Goal: Transaction & Acquisition: Purchase product/service

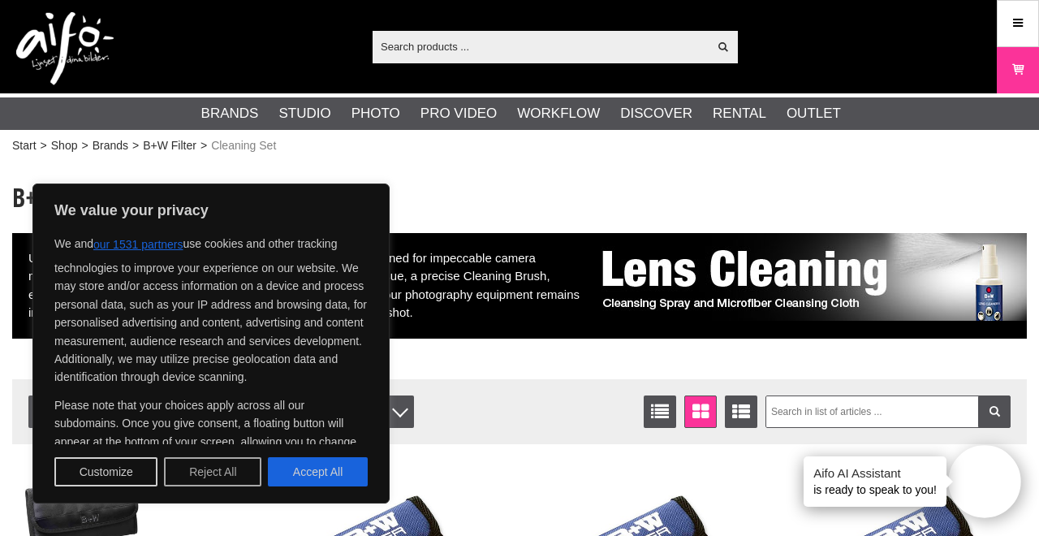
click at [235, 477] on button "Reject All" at bounding box center [212, 471] width 97 height 29
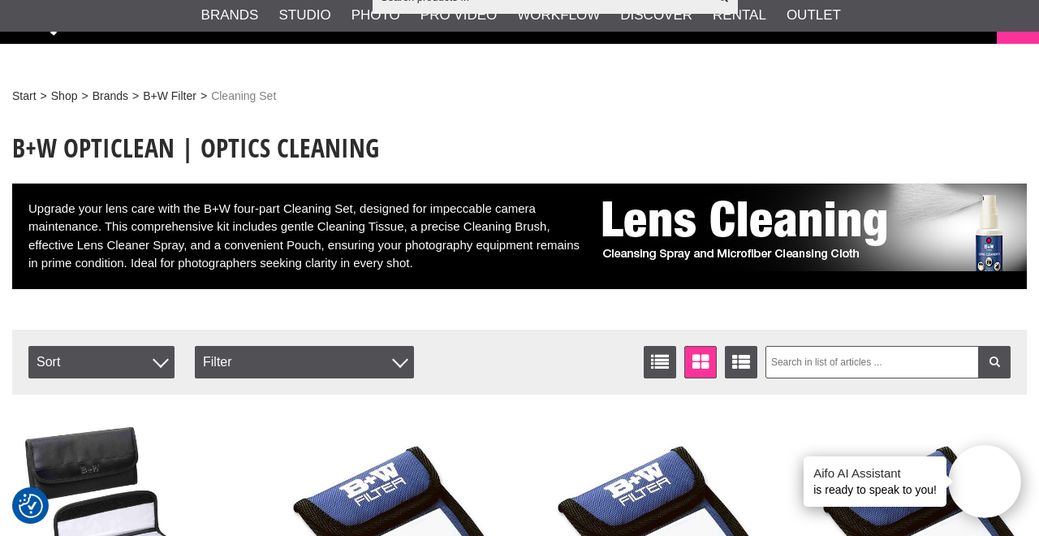
scroll to position [181, 0]
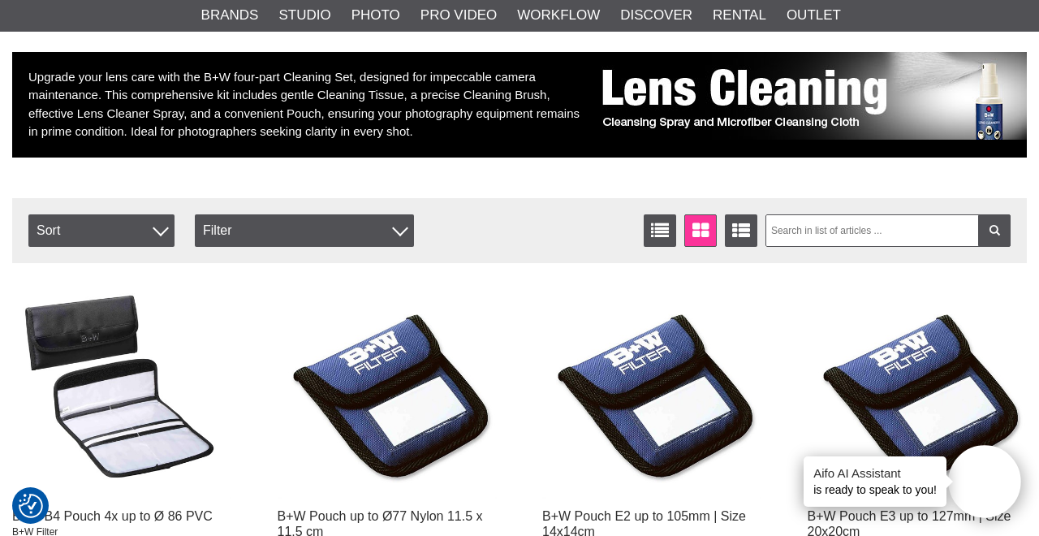
click at [160, 247] on div "Filter Sort Number of articles 26 List Window Extended list Sort Item no. Price…" at bounding box center [519, 230] width 1015 height 65
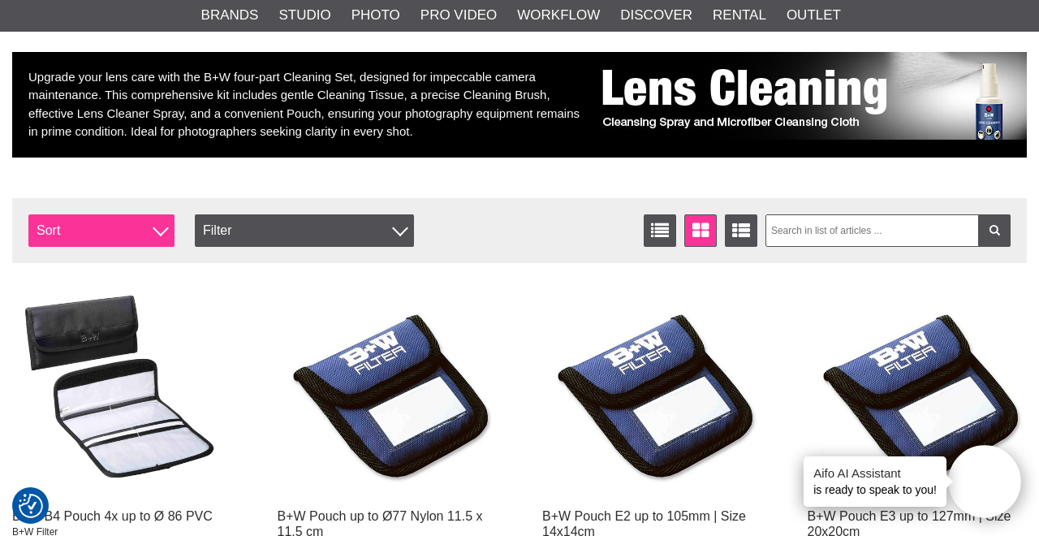
click at [145, 231] on span "Sort" at bounding box center [101, 230] width 146 height 32
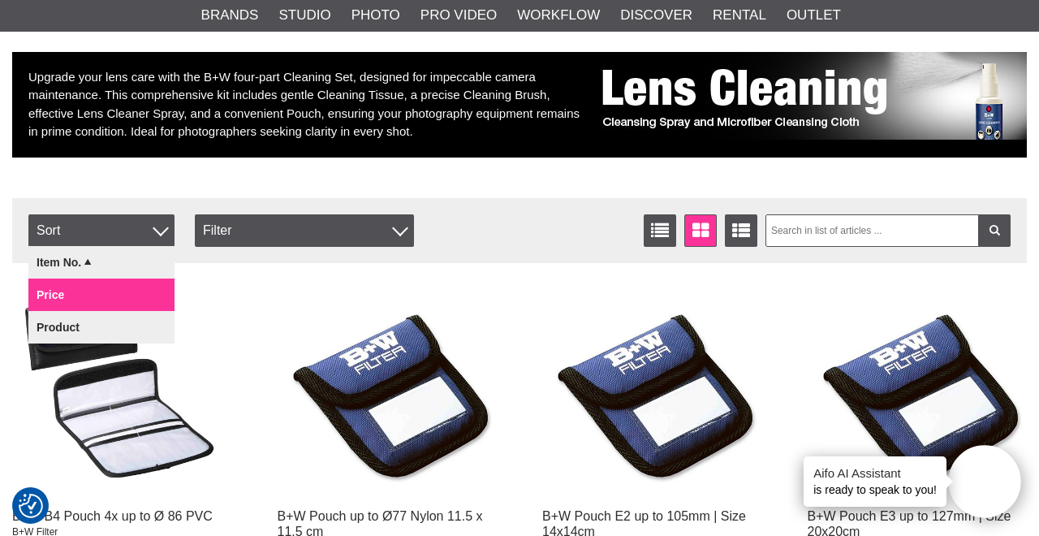
click at [128, 293] on link "Price" at bounding box center [101, 295] width 146 height 32
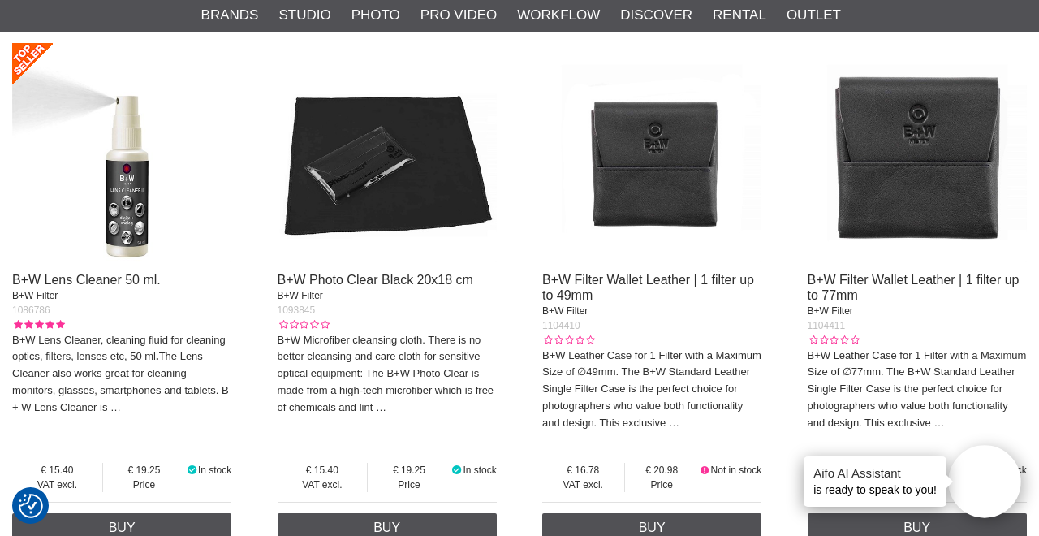
scroll to position [2478, 0]
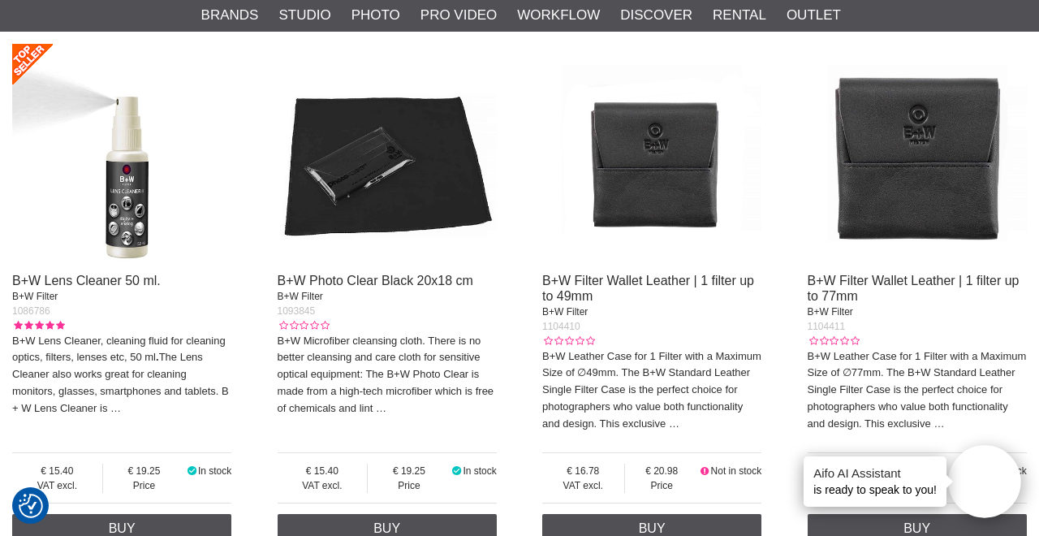
click at [669, 173] on img at bounding box center [651, 153] width 219 height 219
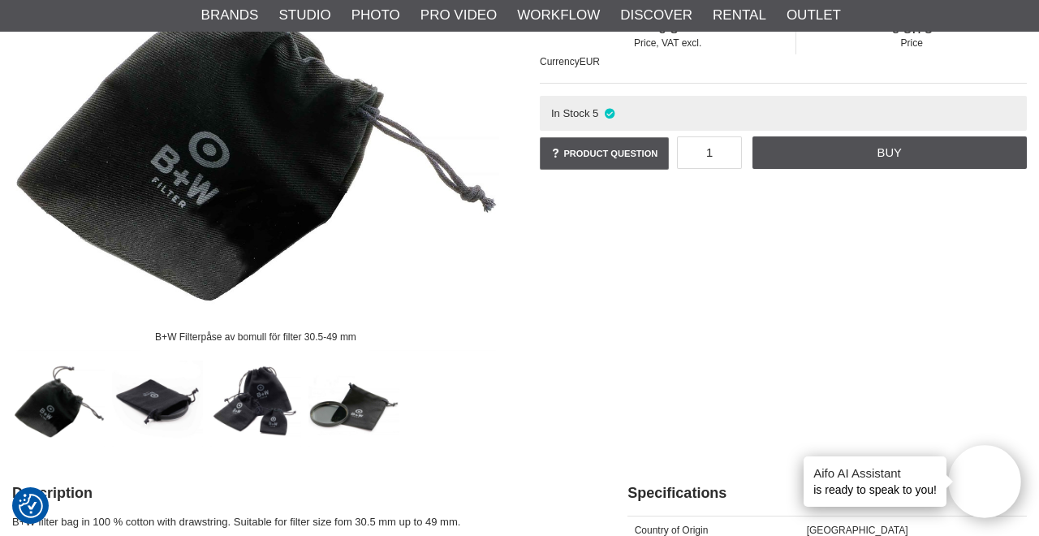
scroll to position [307, 0]
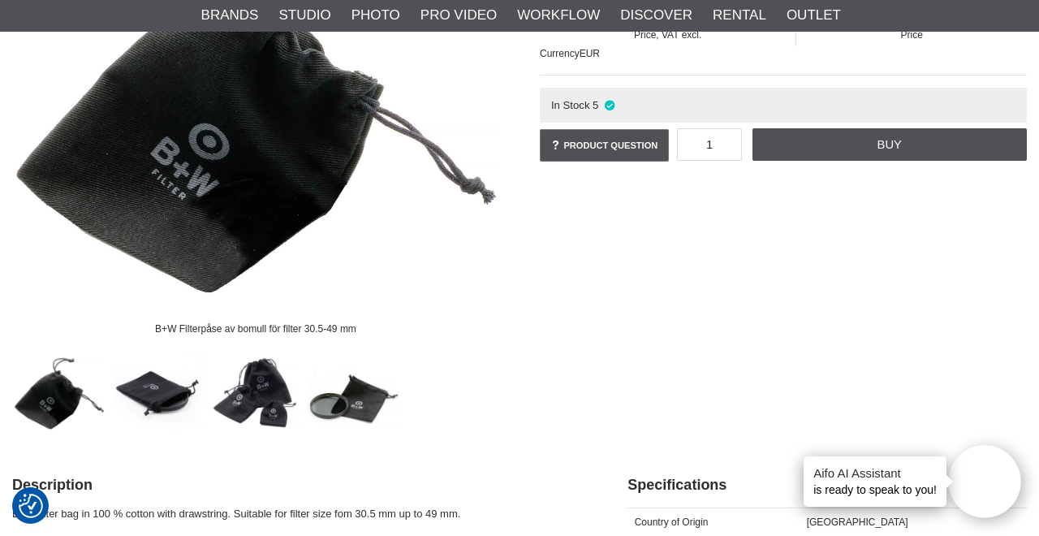
click at [331, 408] on img at bounding box center [355, 393] width 92 height 92
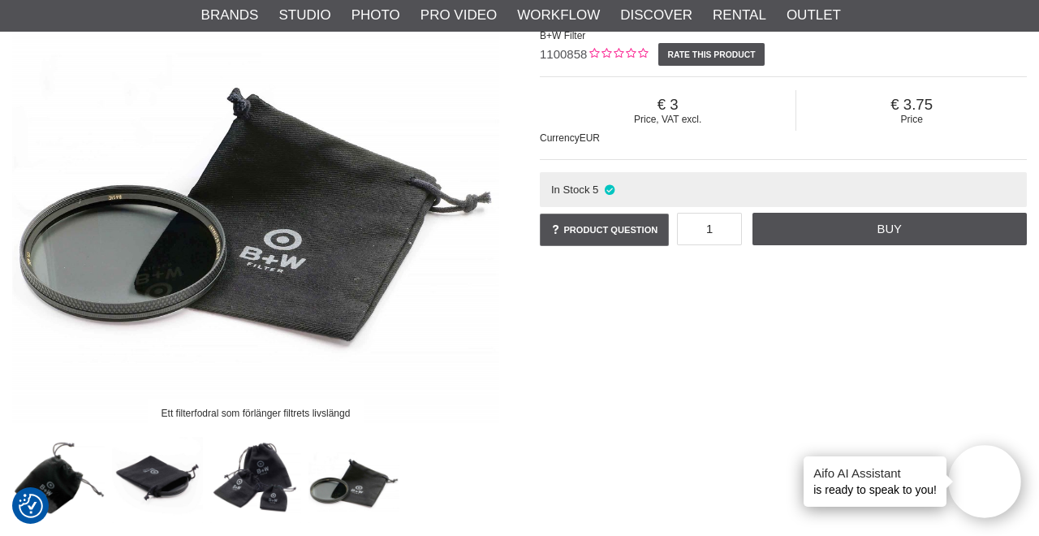
scroll to position [219, 0]
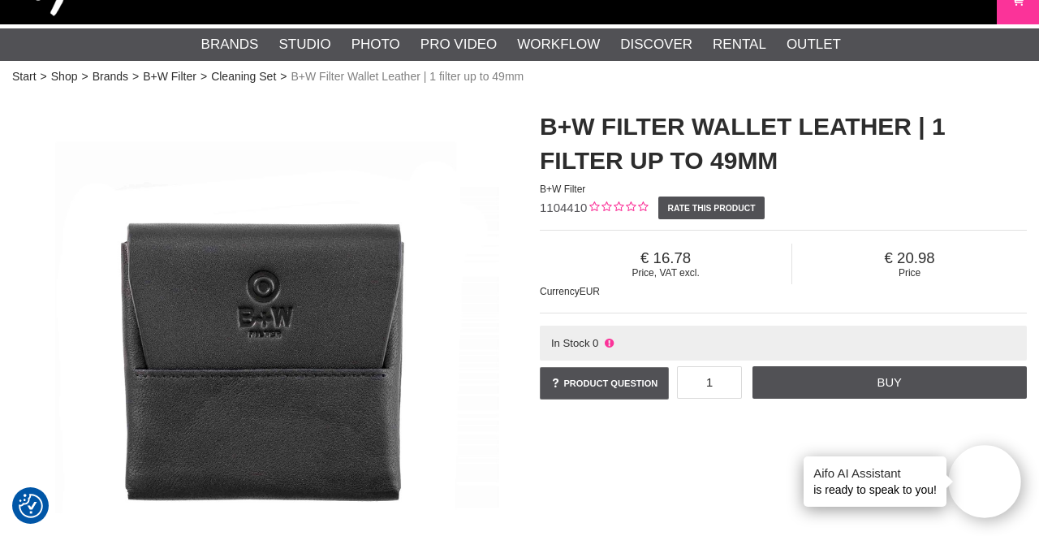
scroll to position [71, 0]
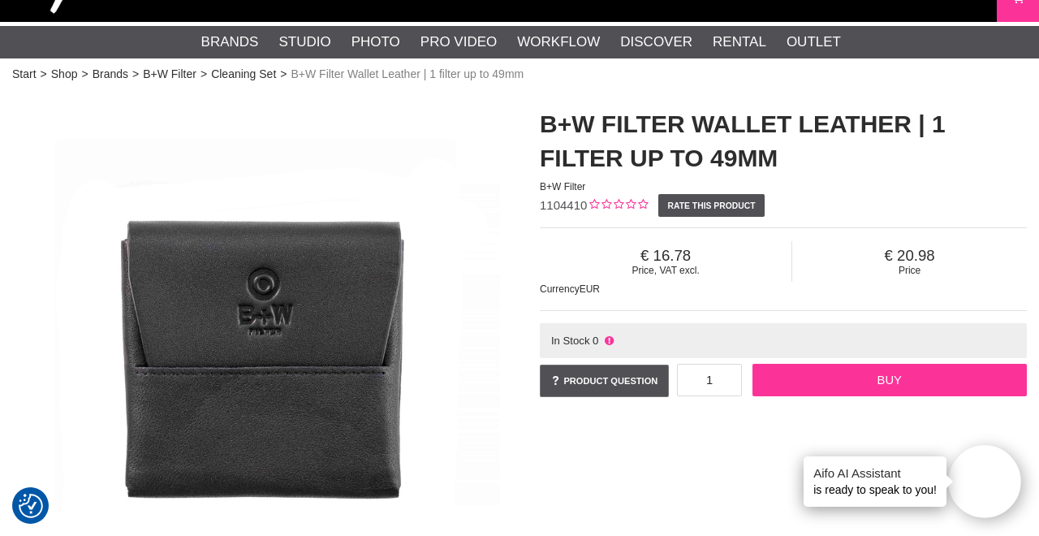
click at [856, 374] on link "Buy" at bounding box center [890, 380] width 274 height 32
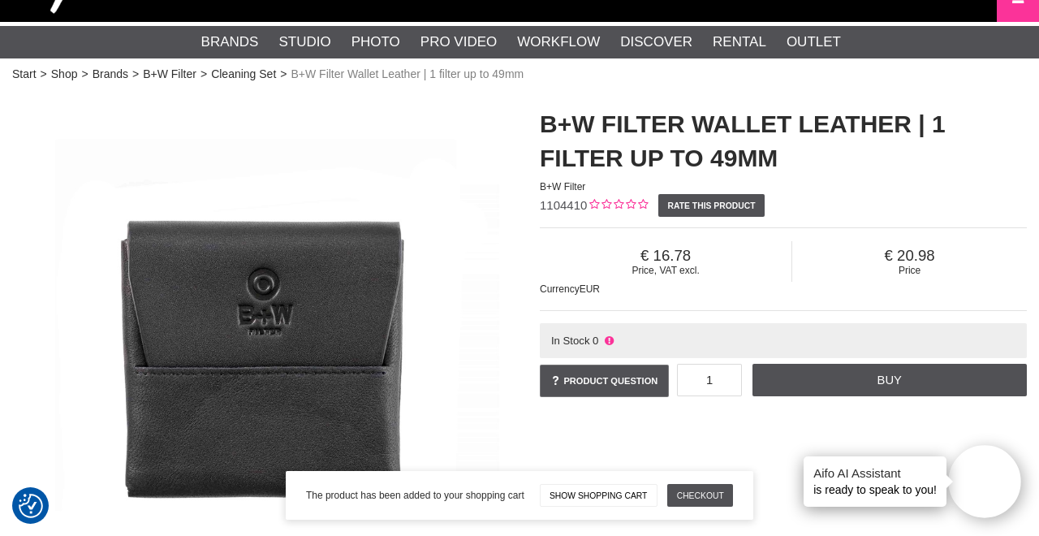
scroll to position [0, 0]
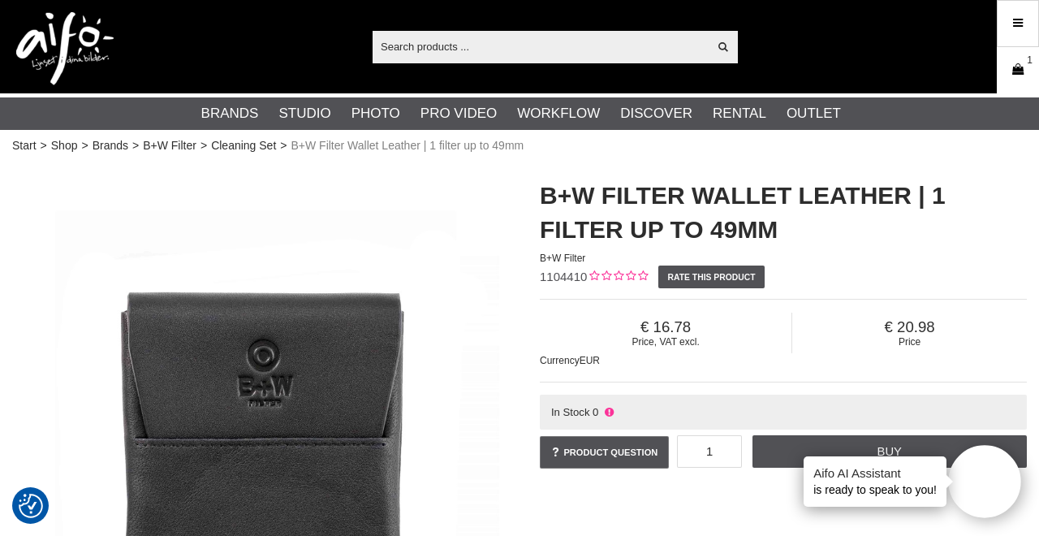
click at [1017, 76] on icon at bounding box center [1018, 70] width 16 height 18
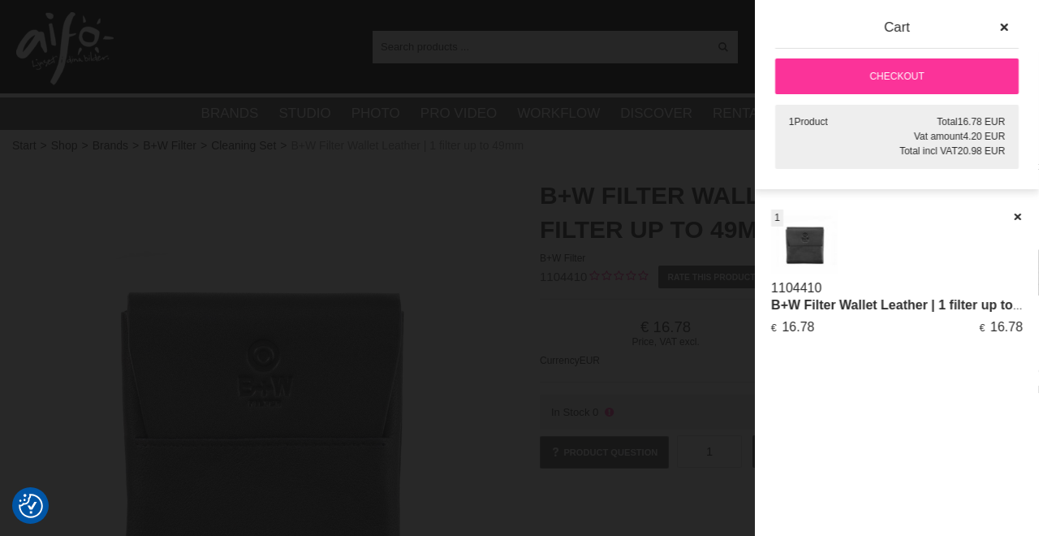
click at [967, 80] on link "Checkout" at bounding box center [897, 76] width 244 height 36
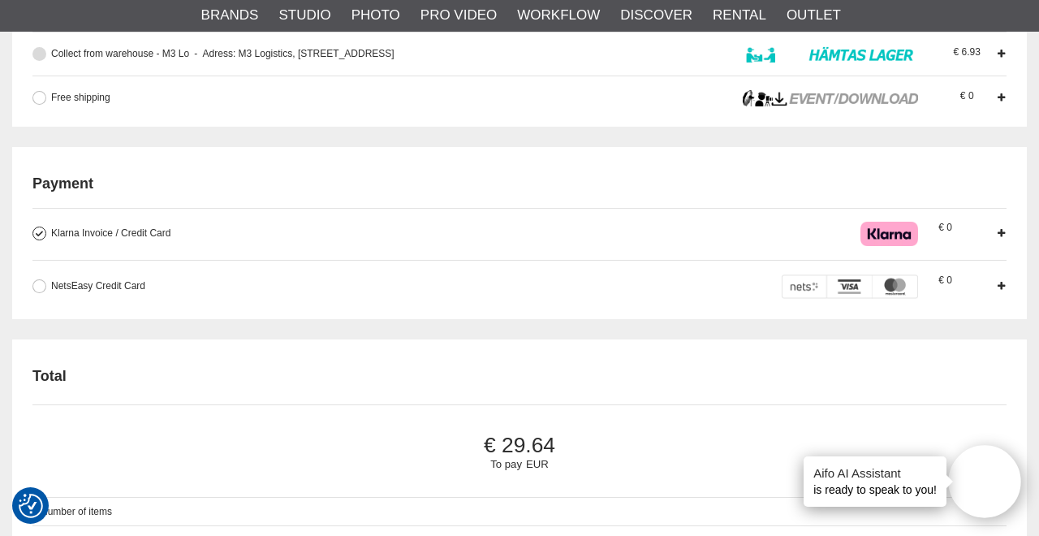
scroll to position [698, 0]
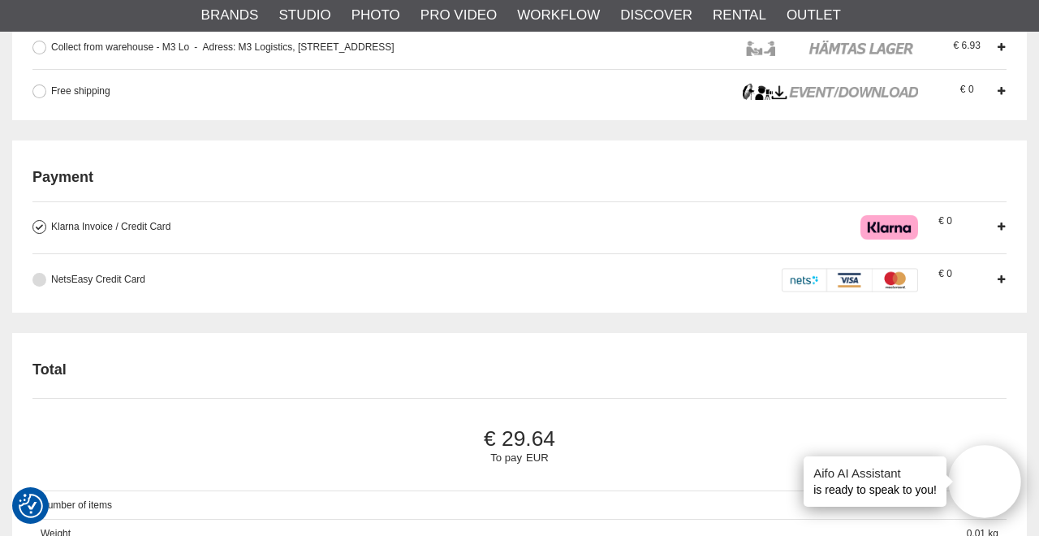
click at [122, 274] on span "NetsEasy Credit Card" at bounding box center [98, 279] width 94 height 11
click at [0, 0] on input "NetsEasy Credit Card When you pay by card, a reservation is made corresponding …" at bounding box center [0, 0] width 0 height 0
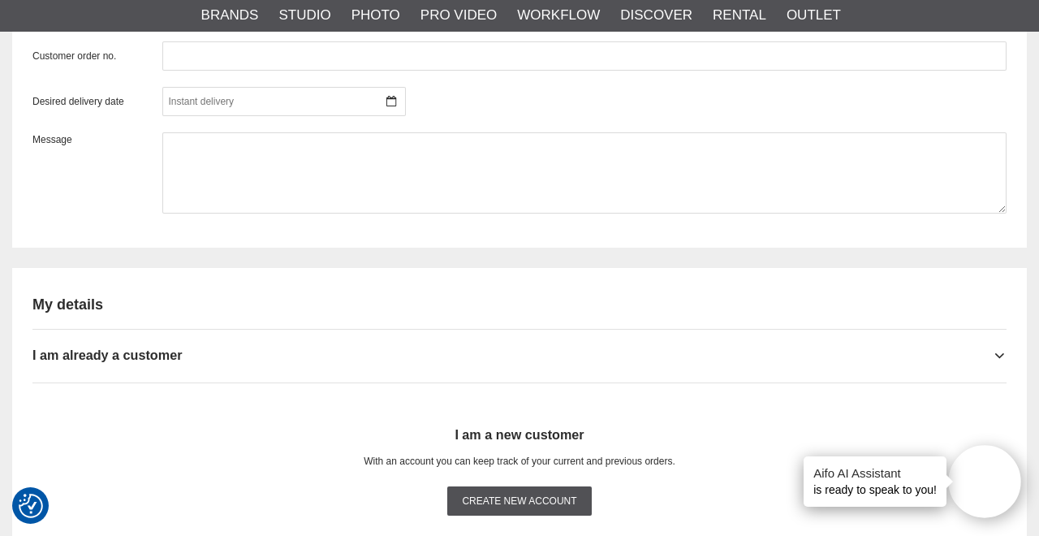
scroll to position [0, 0]
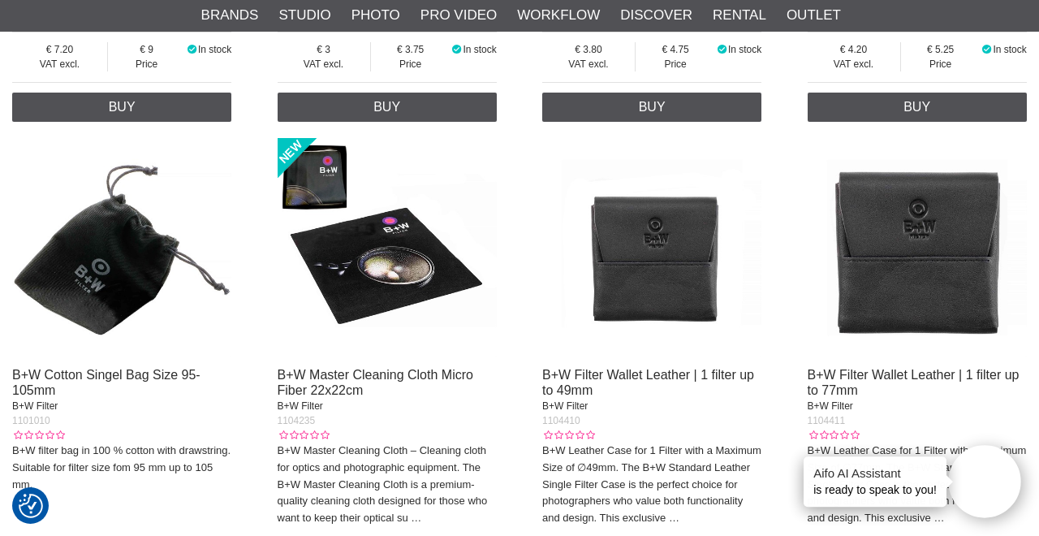
scroll to position [2928, 0]
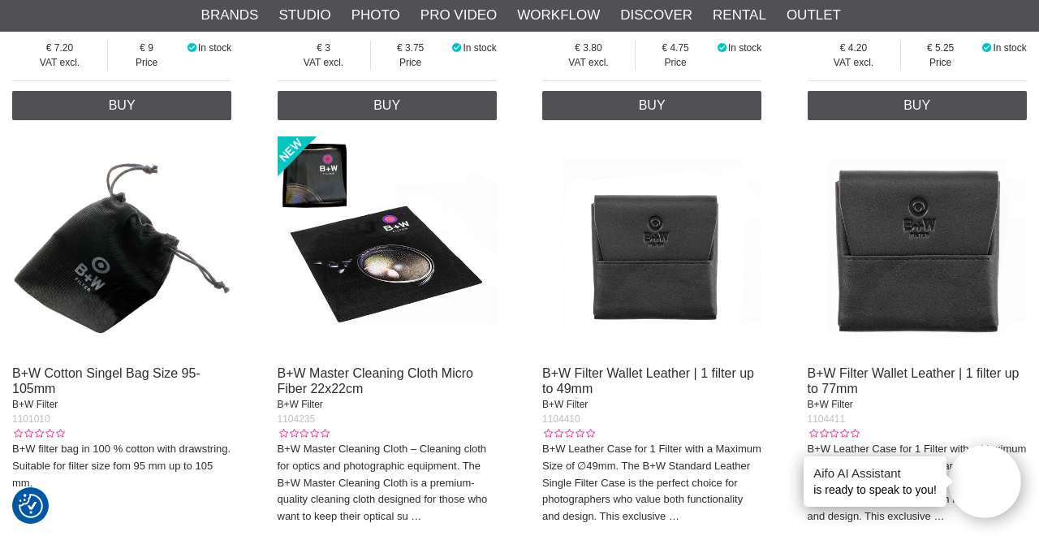
click at [645, 244] on img at bounding box center [651, 245] width 219 height 219
